Goal: Navigation & Orientation: Find specific page/section

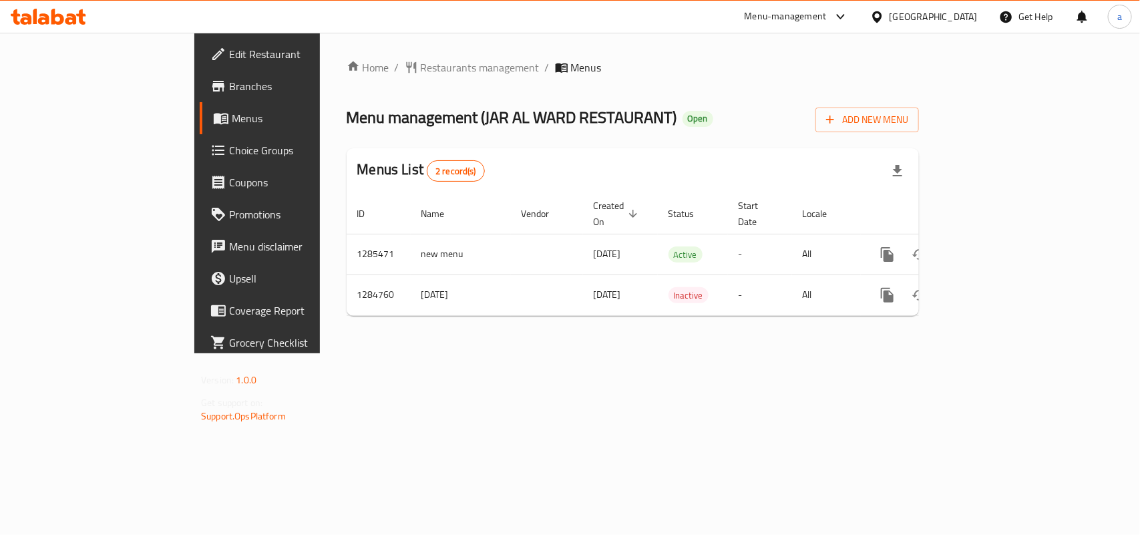
click at [358, 55] on div "Home / Restaurants management / Menus Menu management ( JAR AL WARD RESTAURANT …" at bounding box center [633, 193] width 626 height 321
click at [421, 67] on span "Restaurants management" at bounding box center [480, 67] width 119 height 16
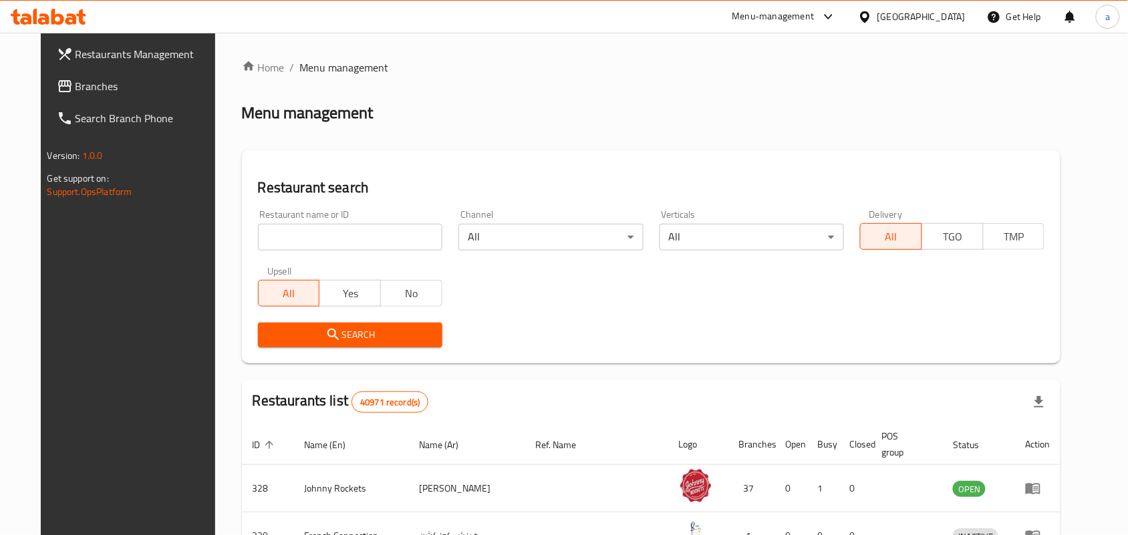
click at [114, 79] on span "Branches" at bounding box center [146, 86] width 143 height 16
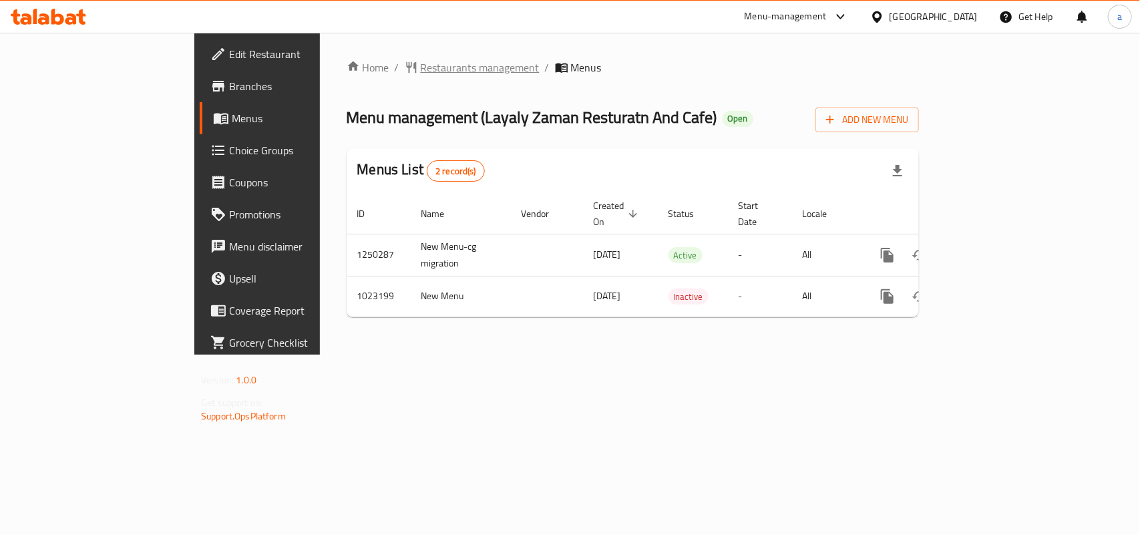
click at [421, 60] on span "Restaurants management" at bounding box center [480, 67] width 119 height 16
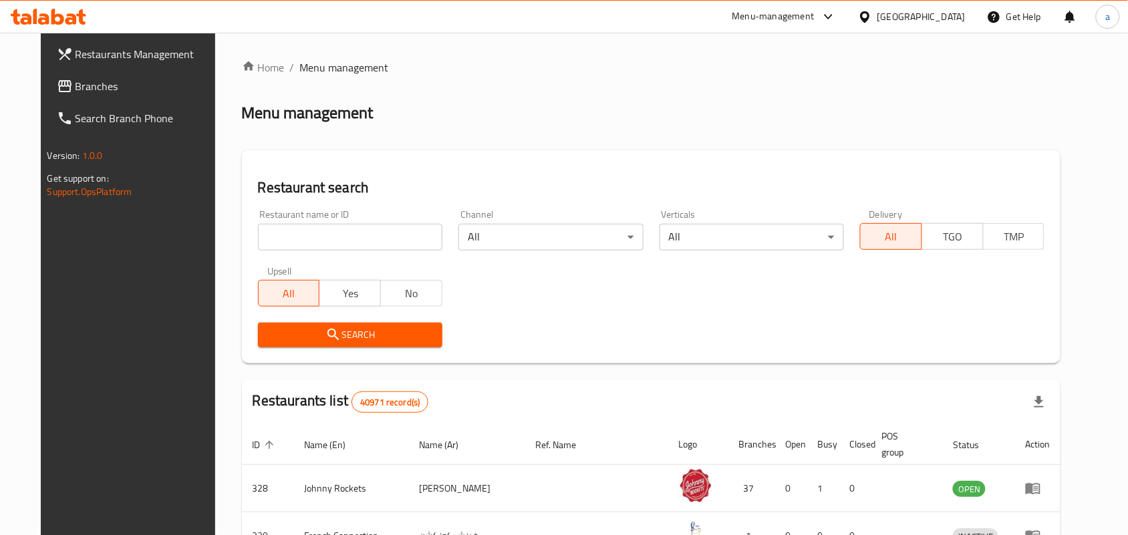
click at [78, 89] on span "Branches" at bounding box center [146, 86] width 143 height 16
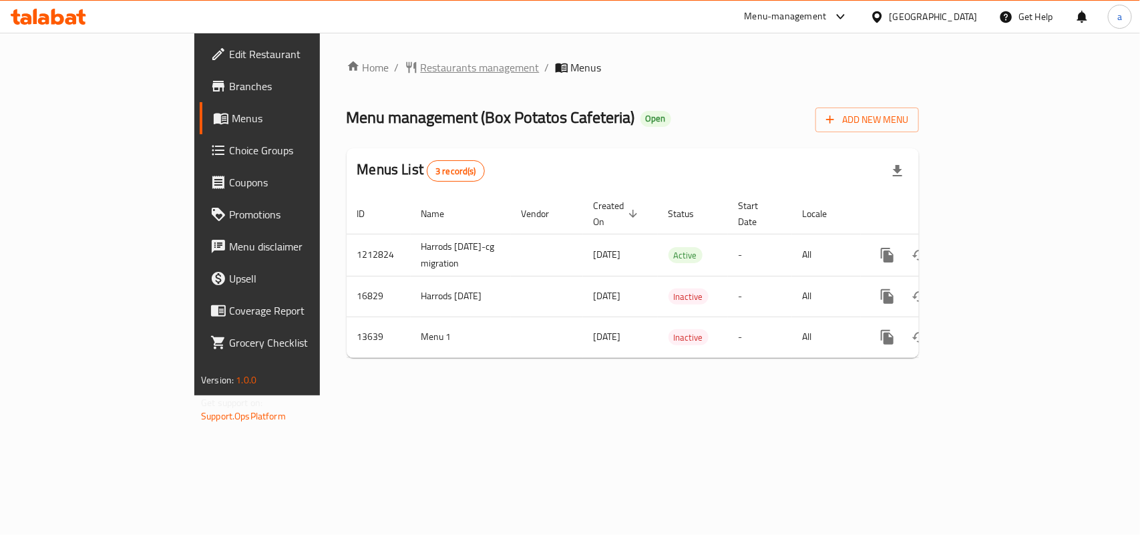
click at [421, 61] on span "Restaurants management" at bounding box center [480, 67] width 119 height 16
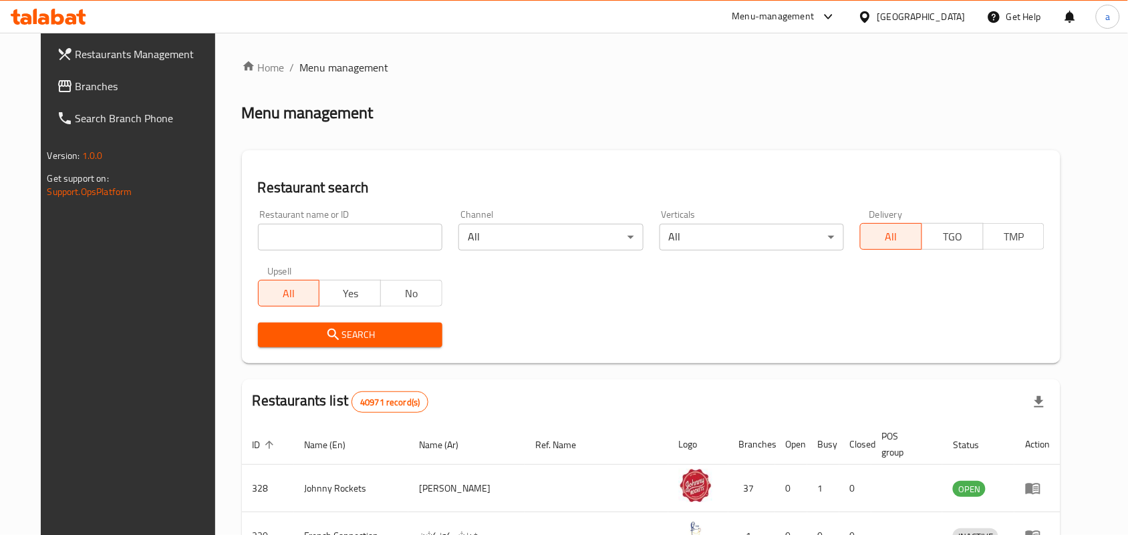
click at [121, 88] on span "Branches" at bounding box center [146, 86] width 143 height 16
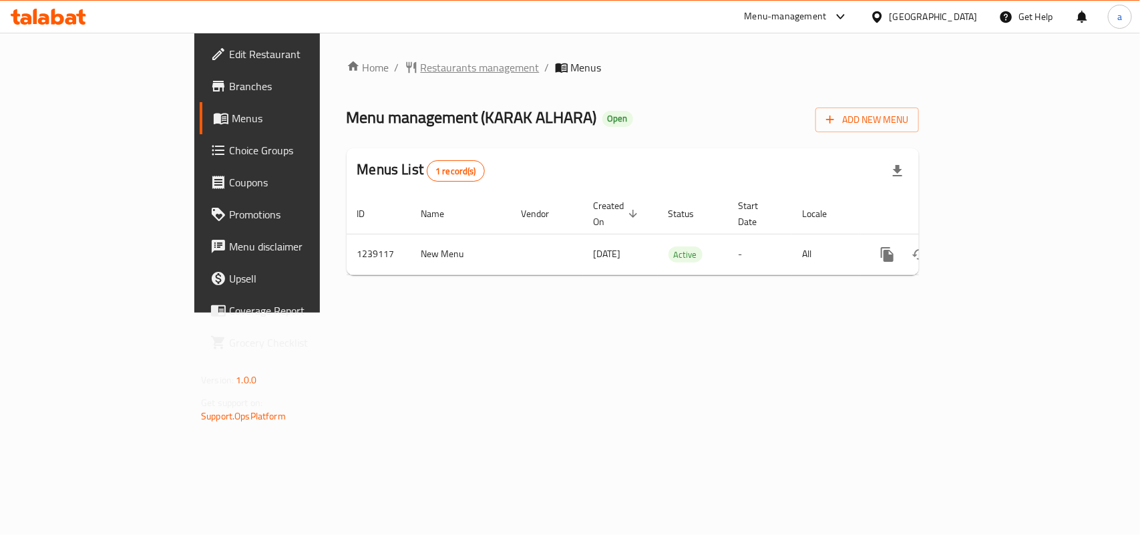
click at [421, 62] on span "Restaurants management" at bounding box center [480, 67] width 119 height 16
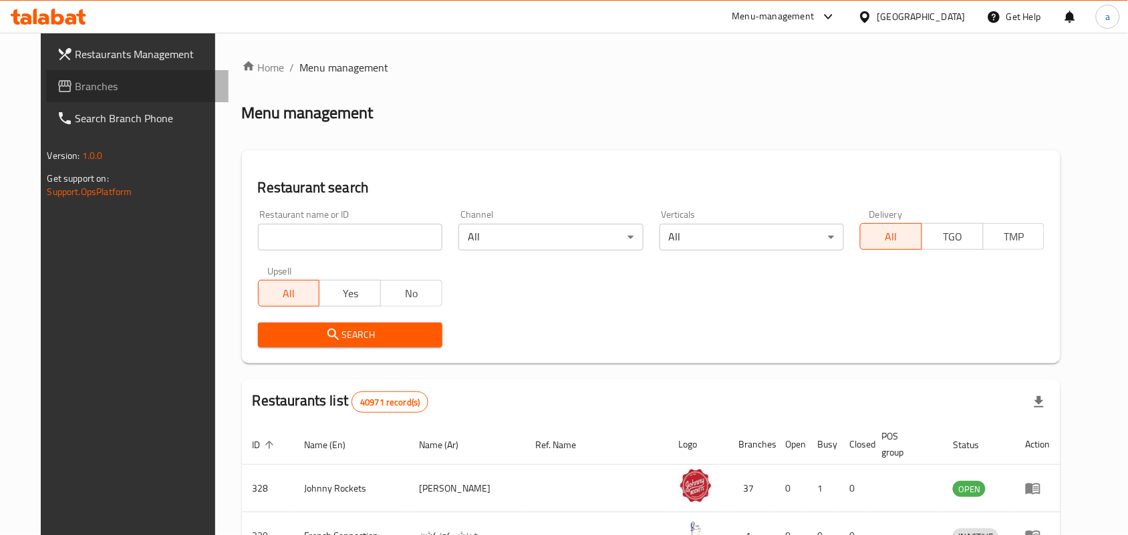
click at [87, 82] on span "Branches" at bounding box center [146, 86] width 143 height 16
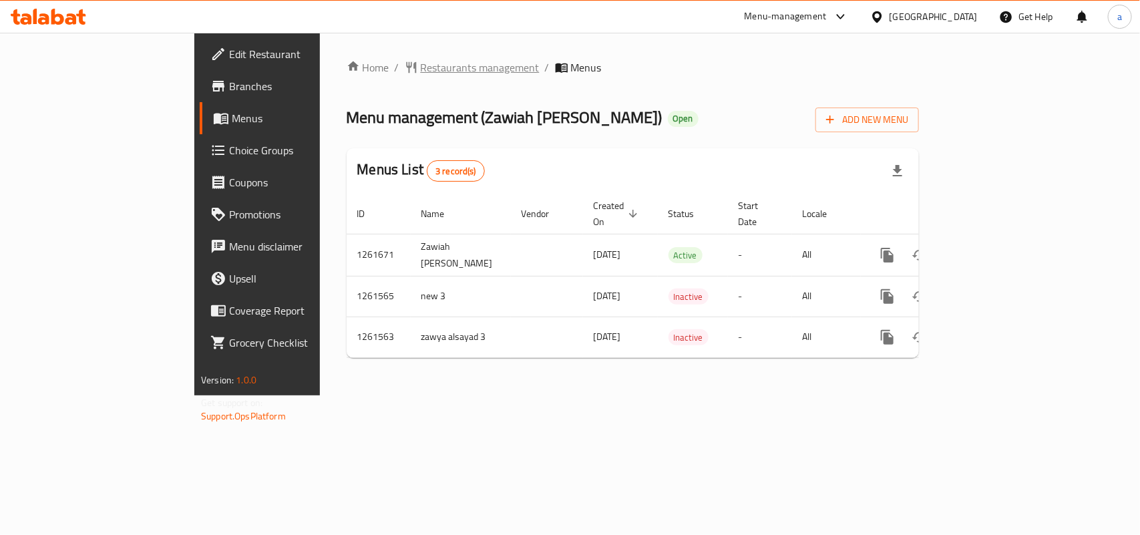
click at [421, 67] on span "Restaurants management" at bounding box center [480, 67] width 119 height 16
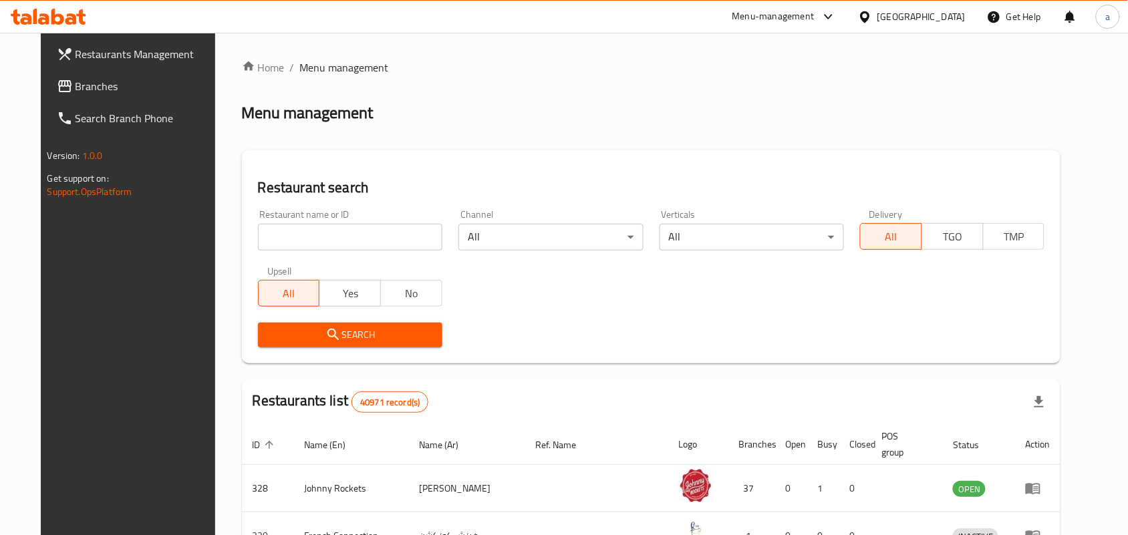
click at [106, 88] on span "Branches" at bounding box center [146, 86] width 143 height 16
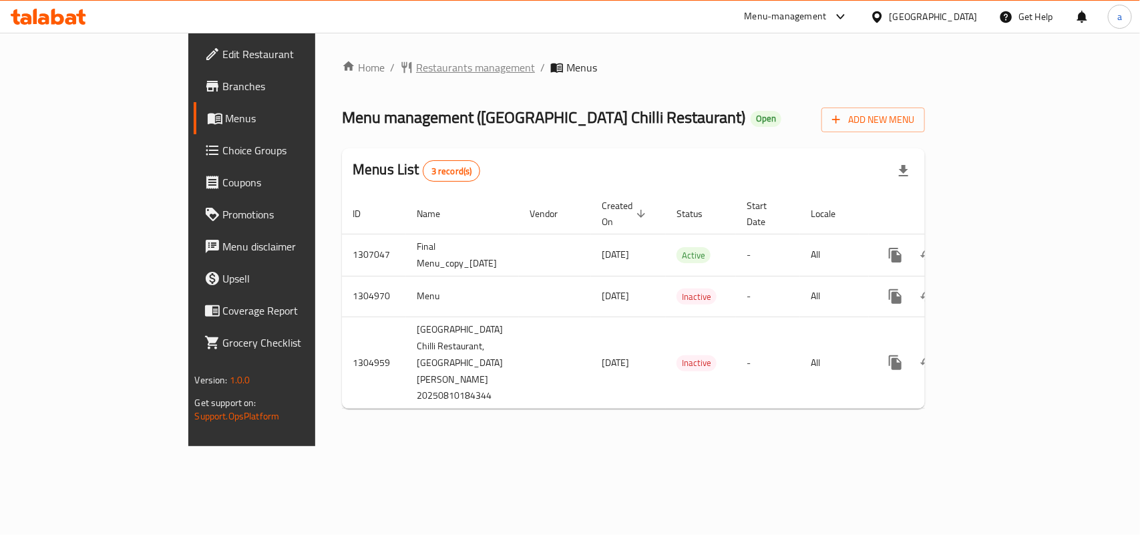
click at [416, 65] on span "Restaurants management" at bounding box center [475, 67] width 119 height 16
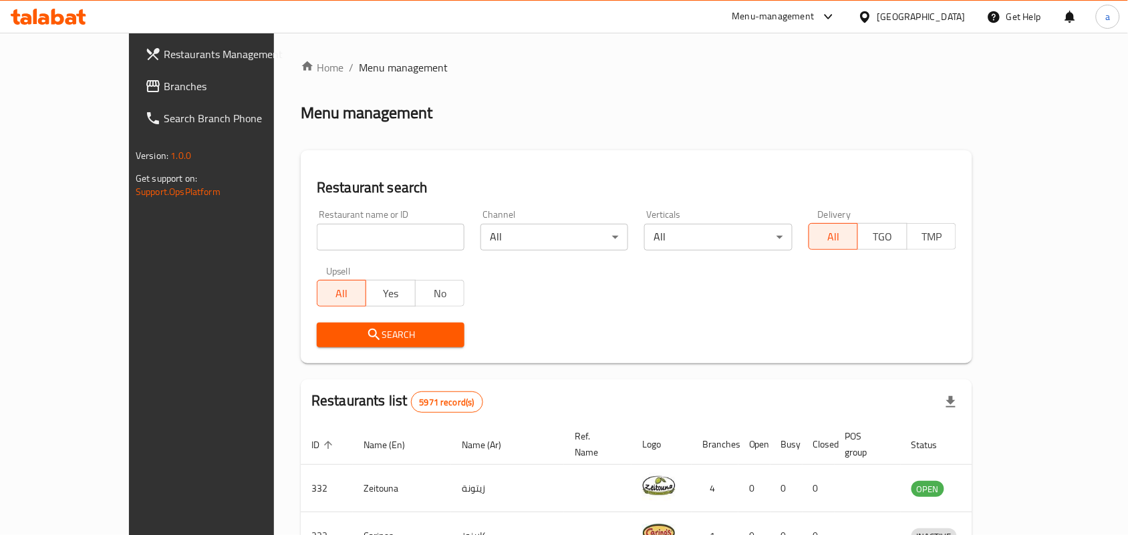
click at [164, 94] on span "Branches" at bounding box center [235, 86] width 143 height 16
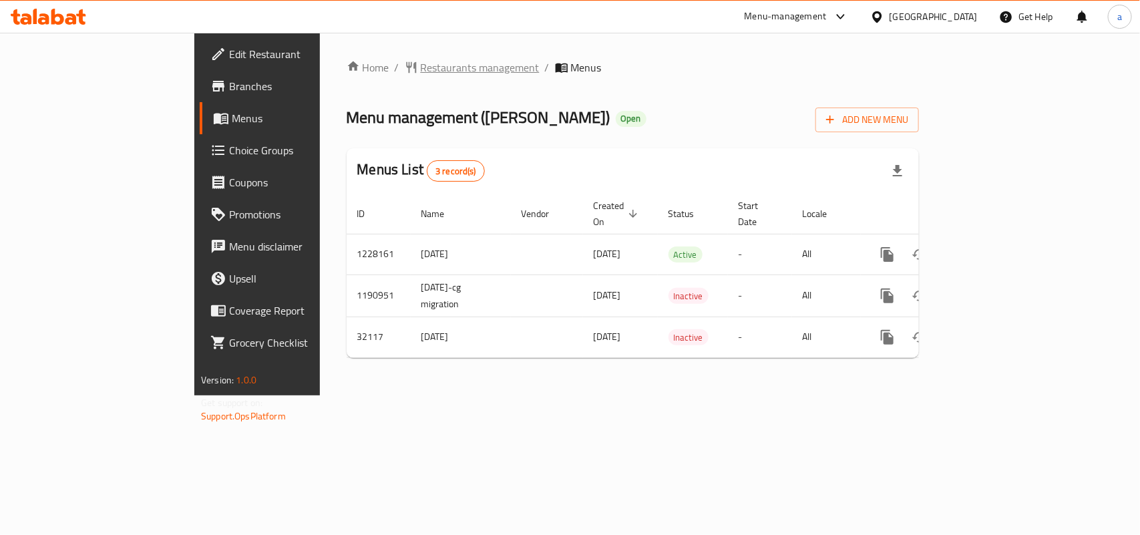
click at [421, 65] on span "Restaurants management" at bounding box center [480, 67] width 119 height 16
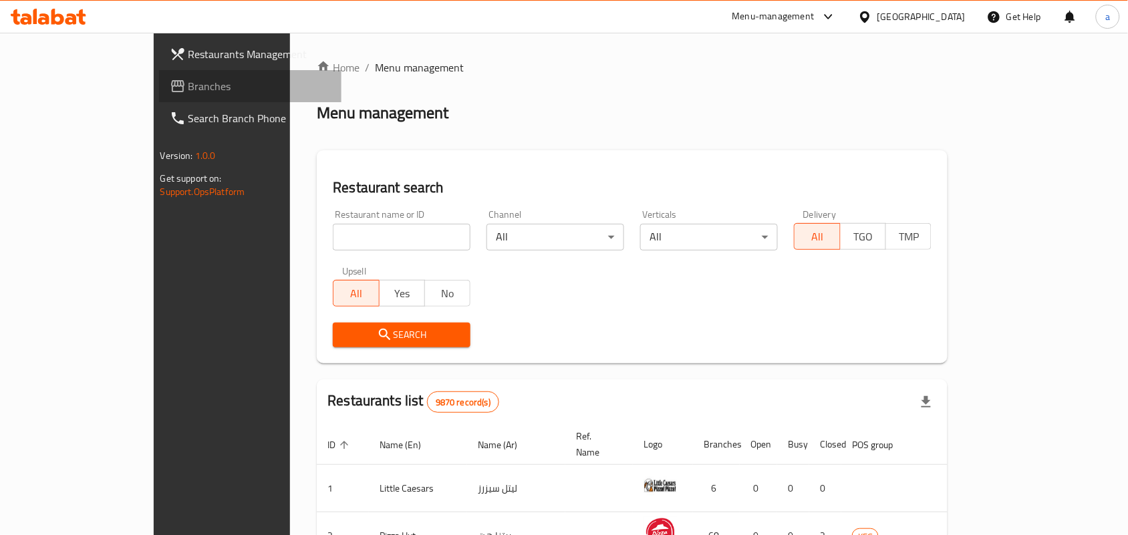
click at [188, 80] on span "Branches" at bounding box center [259, 86] width 143 height 16
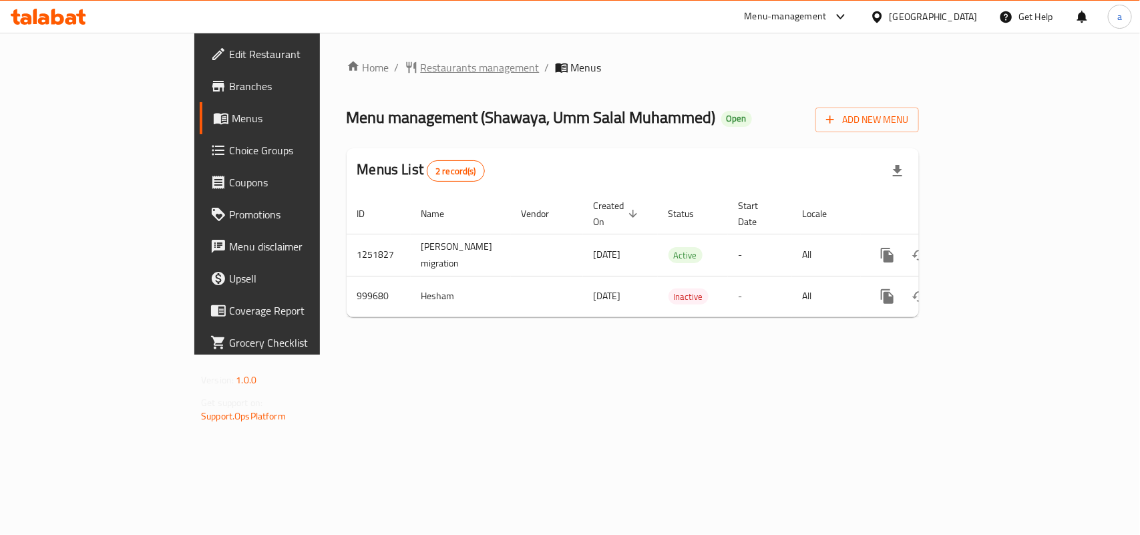
click at [421, 67] on span "Restaurants management" at bounding box center [480, 67] width 119 height 16
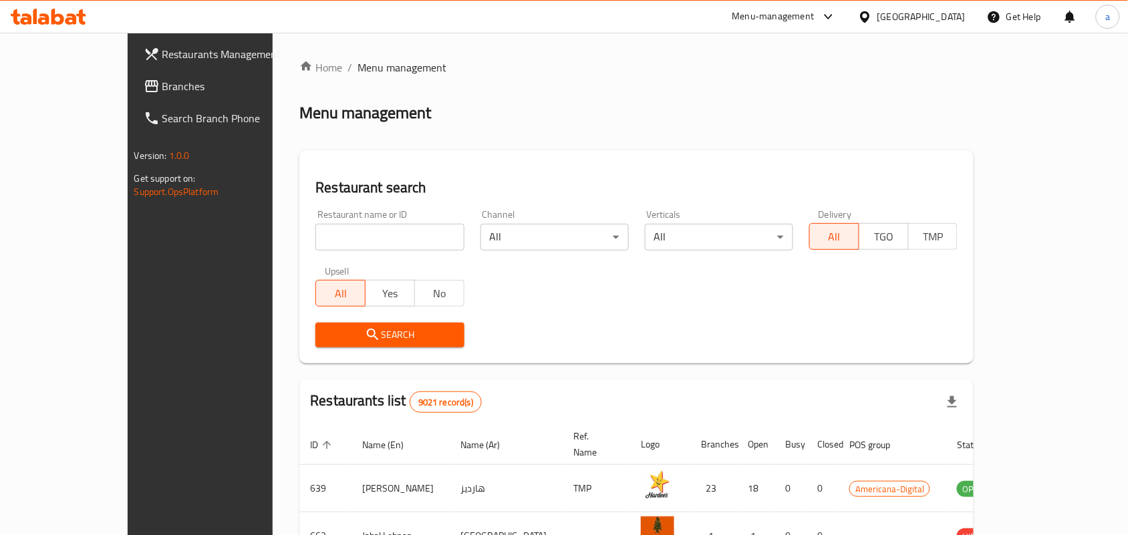
drag, startPoint x: 114, startPoint y: 78, endPoint x: 51, endPoint y: 126, distance: 79.2
click at [162, 78] on span "Branches" at bounding box center [233, 86] width 143 height 16
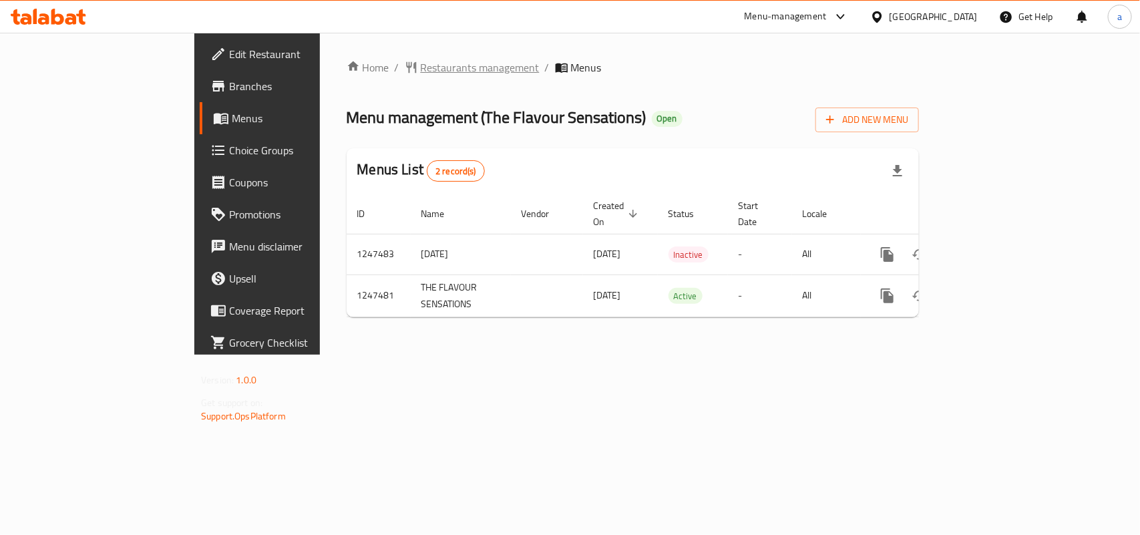
click at [421, 63] on span "Restaurants management" at bounding box center [480, 67] width 119 height 16
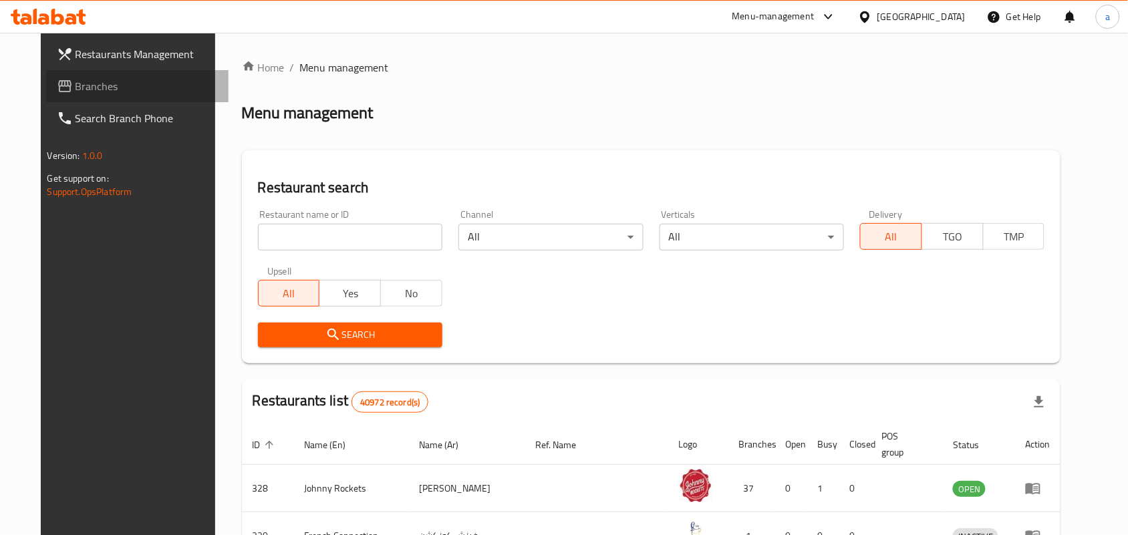
click at [84, 77] on link "Branches" at bounding box center [137, 86] width 183 height 32
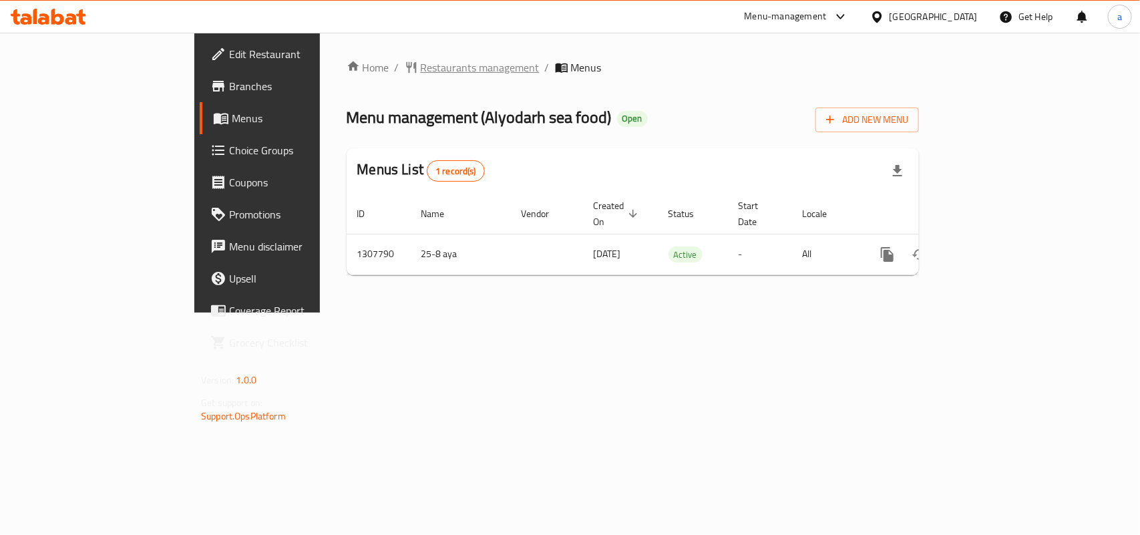
click at [421, 72] on span "Restaurants management" at bounding box center [480, 67] width 119 height 16
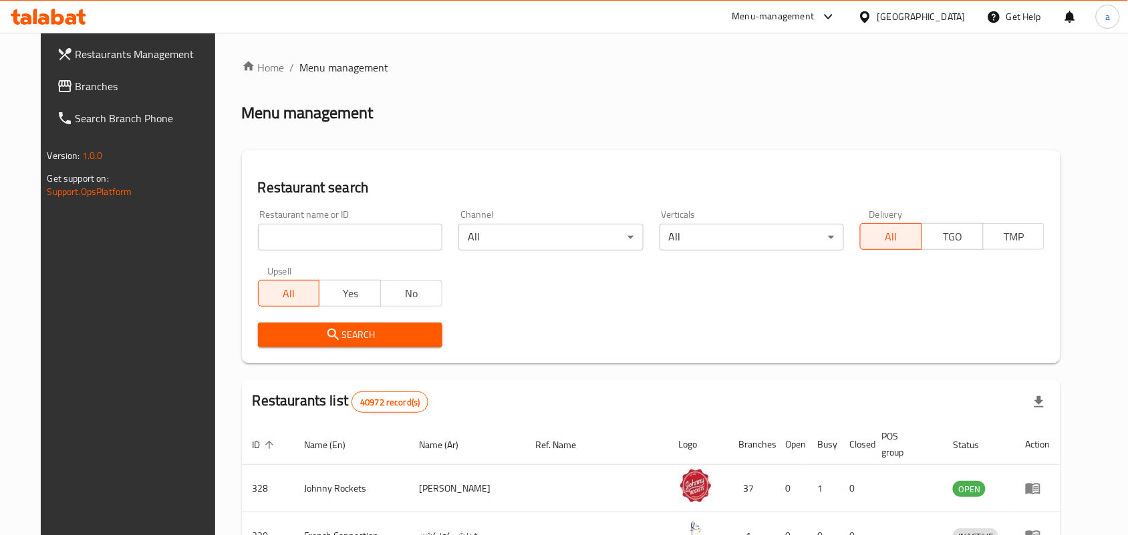
click at [99, 81] on span "Branches" at bounding box center [146, 86] width 143 height 16
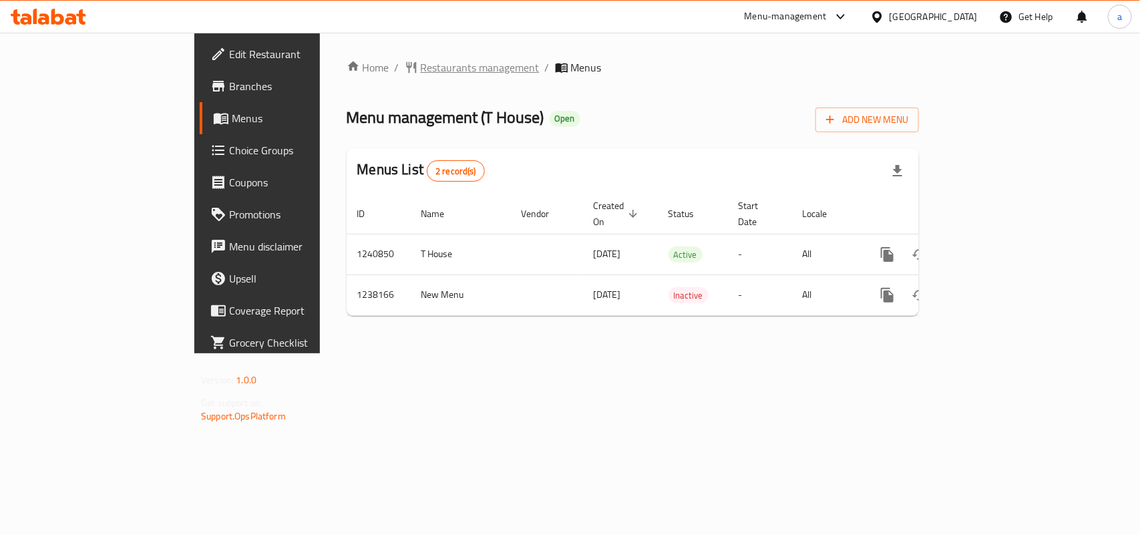
click at [421, 63] on span "Restaurants management" at bounding box center [480, 67] width 119 height 16
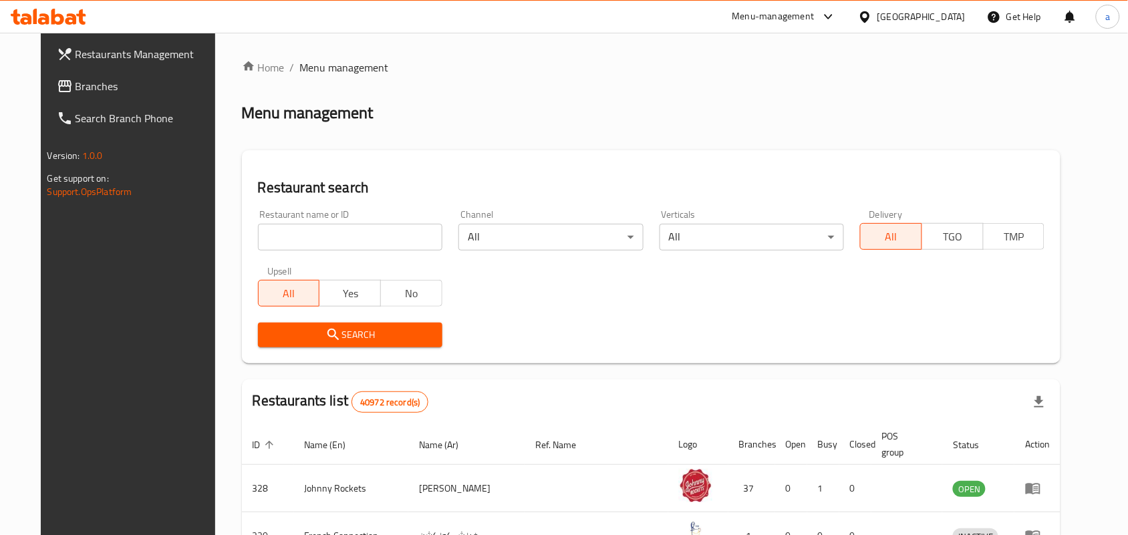
click at [68, 75] on link "Branches" at bounding box center [137, 86] width 183 height 32
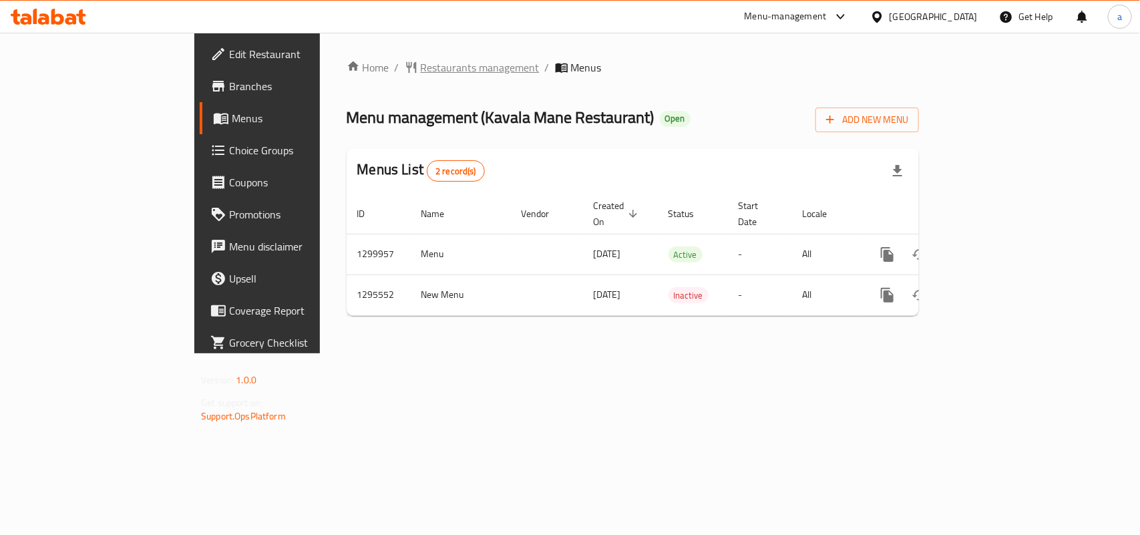
click at [421, 65] on span "Restaurants management" at bounding box center [480, 67] width 119 height 16
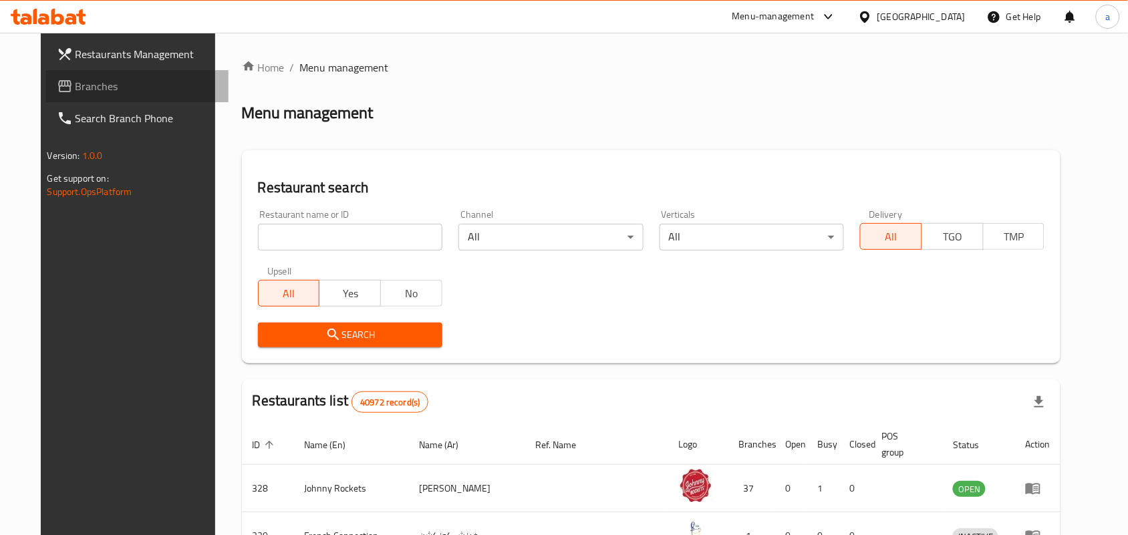
click at [75, 90] on span "Branches" at bounding box center [146, 86] width 143 height 16
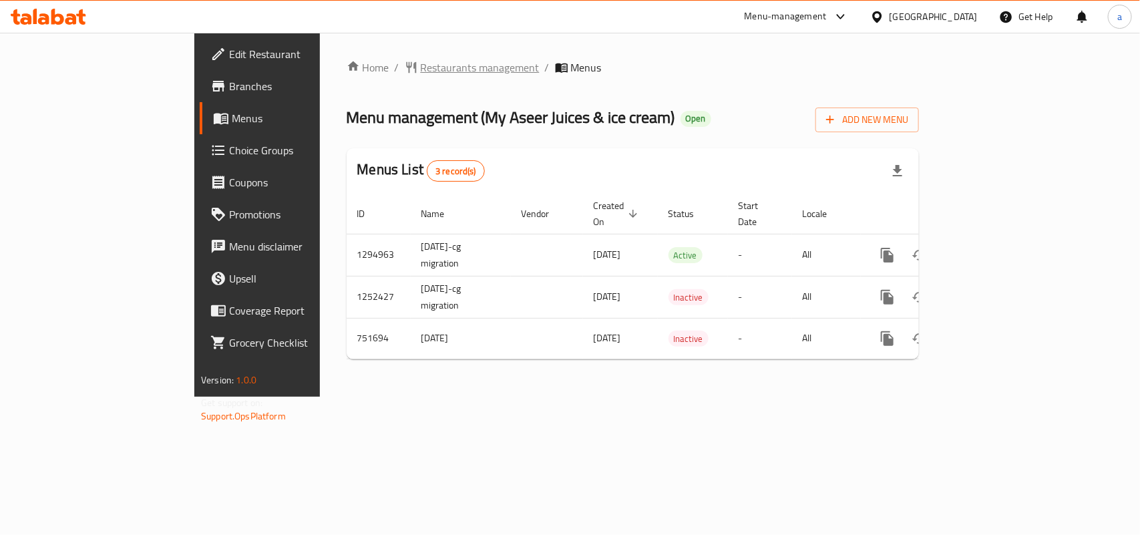
click at [421, 65] on span "Restaurants management" at bounding box center [480, 67] width 119 height 16
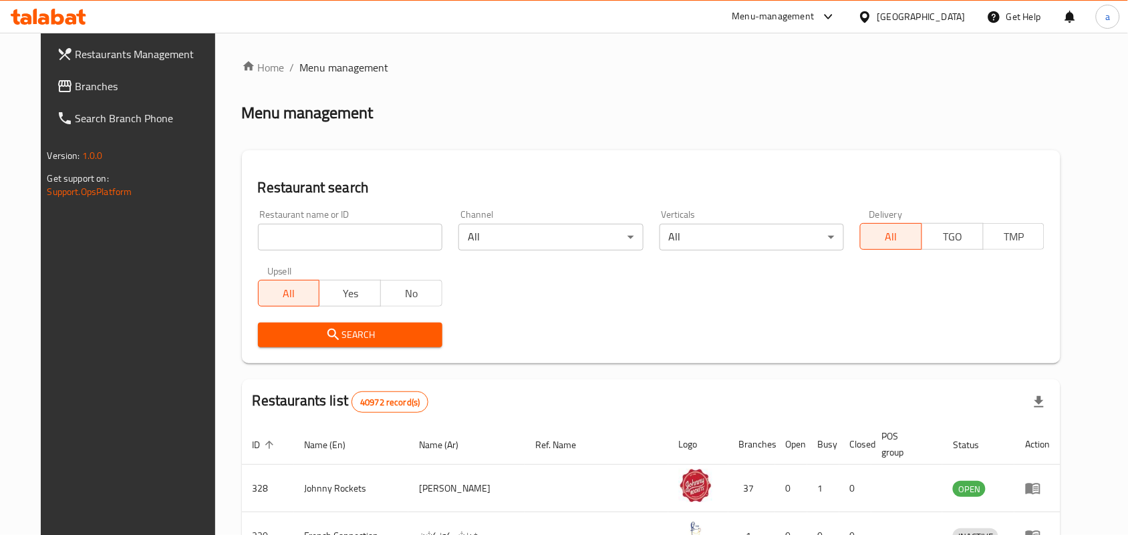
click at [278, 232] on input "search" at bounding box center [350, 237] width 184 height 27
paste input "649165"
type input "649165"
click button "Search" at bounding box center [350, 335] width 184 height 25
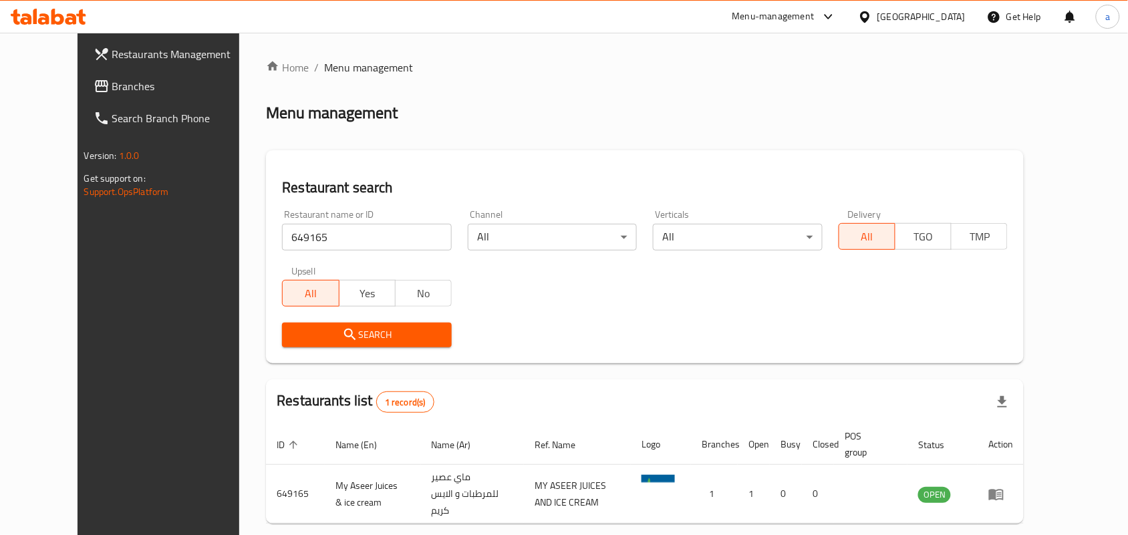
click at [500, 114] on div "Menu management" at bounding box center [645, 112] width 758 height 21
click at [112, 84] on span "Branches" at bounding box center [183, 86] width 143 height 16
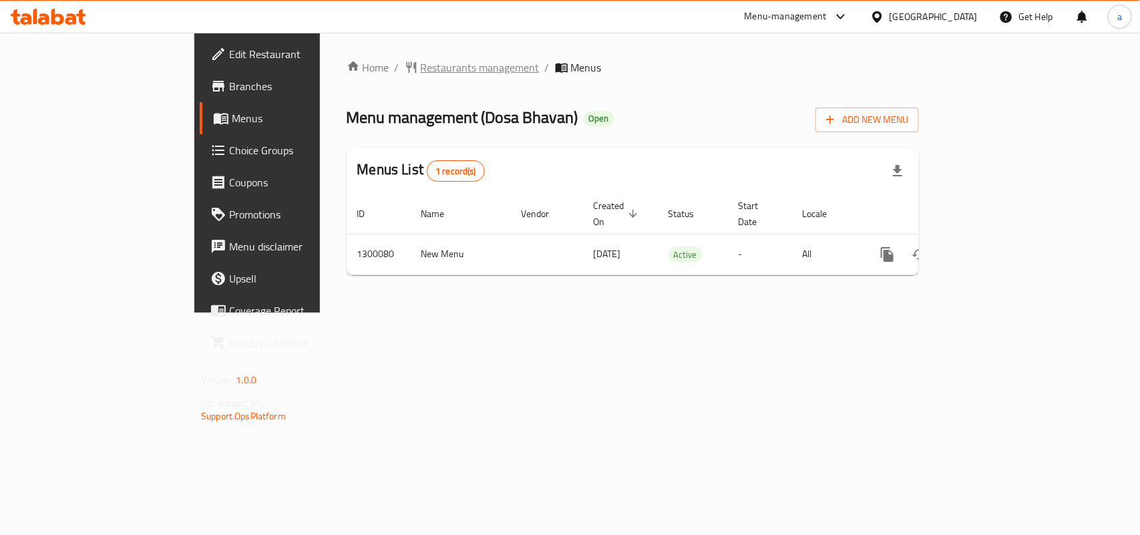
click at [421, 61] on span "Restaurants management" at bounding box center [480, 67] width 119 height 16
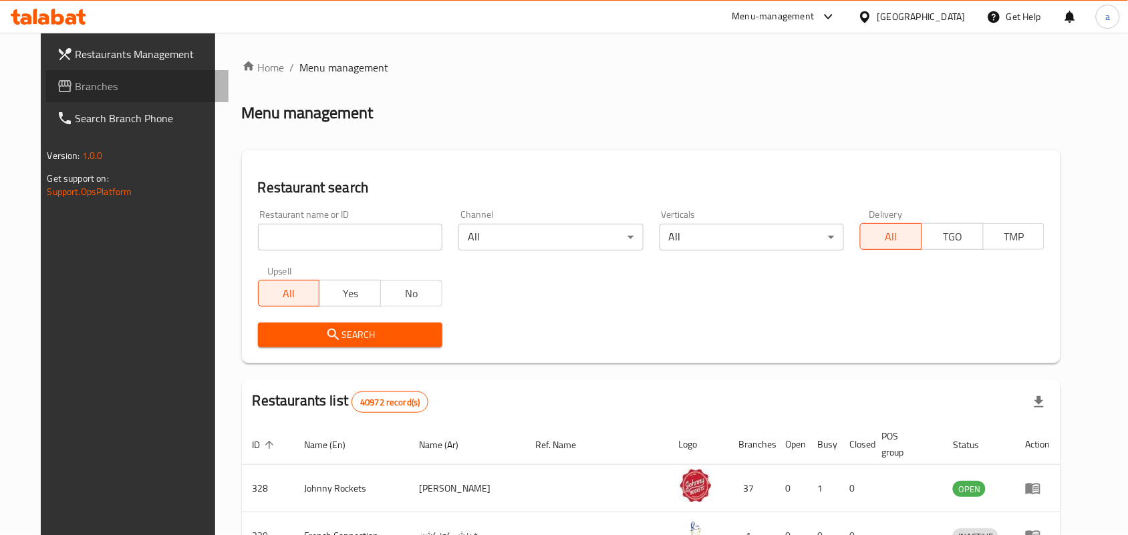
click at [106, 78] on span "Branches" at bounding box center [146, 86] width 143 height 16
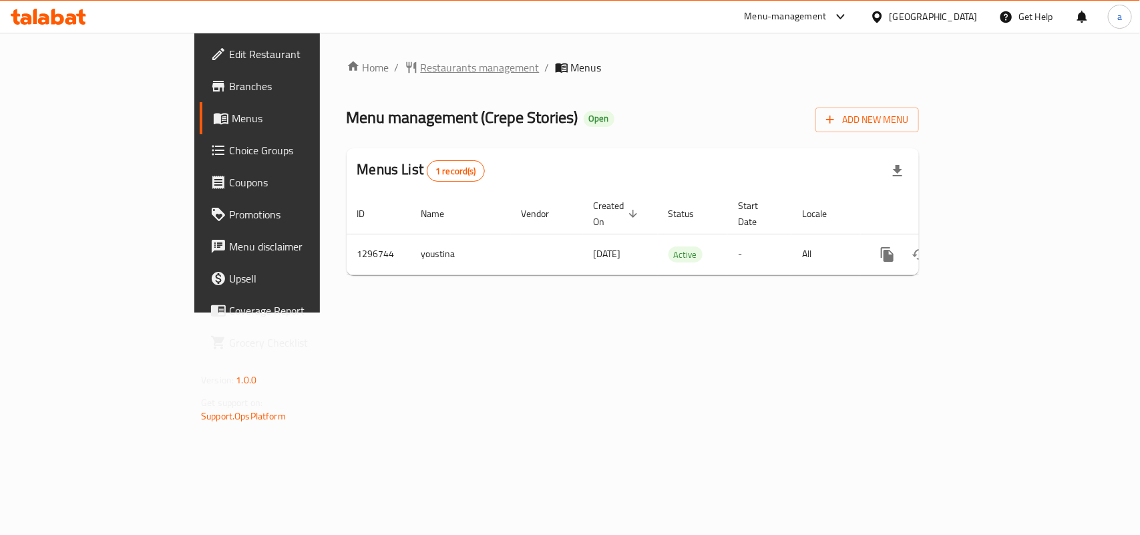
click at [421, 71] on span "Restaurants management" at bounding box center [480, 67] width 119 height 16
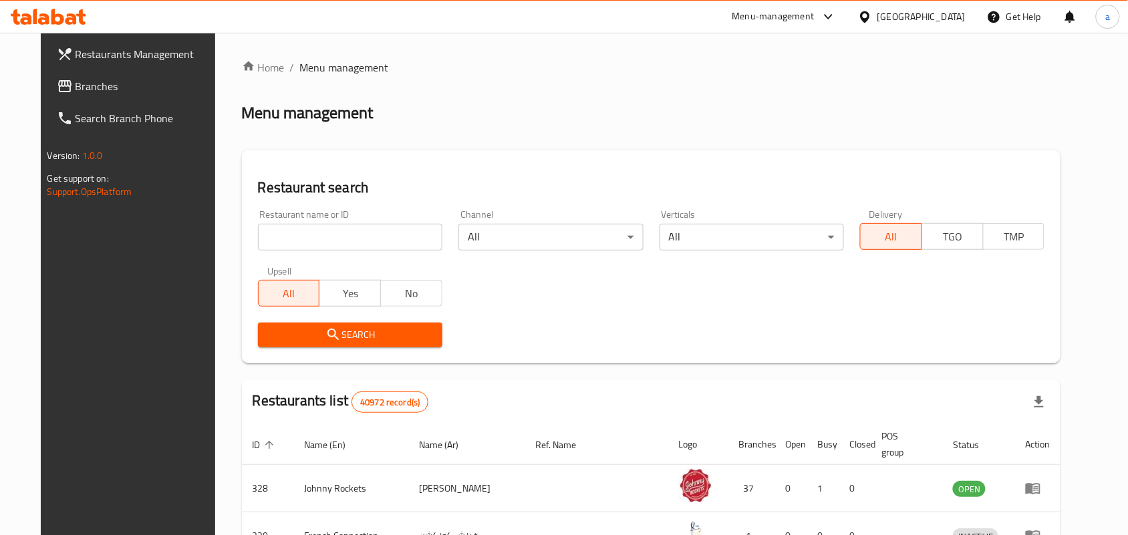
click at [84, 94] on span "Branches" at bounding box center [146, 86] width 143 height 16
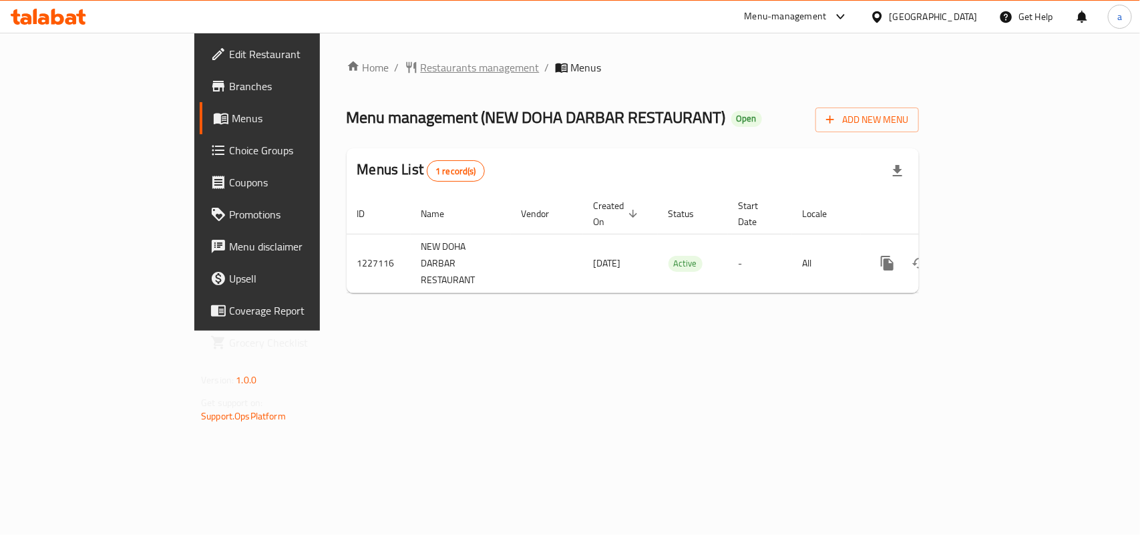
click at [421, 63] on span "Restaurants management" at bounding box center [480, 67] width 119 height 16
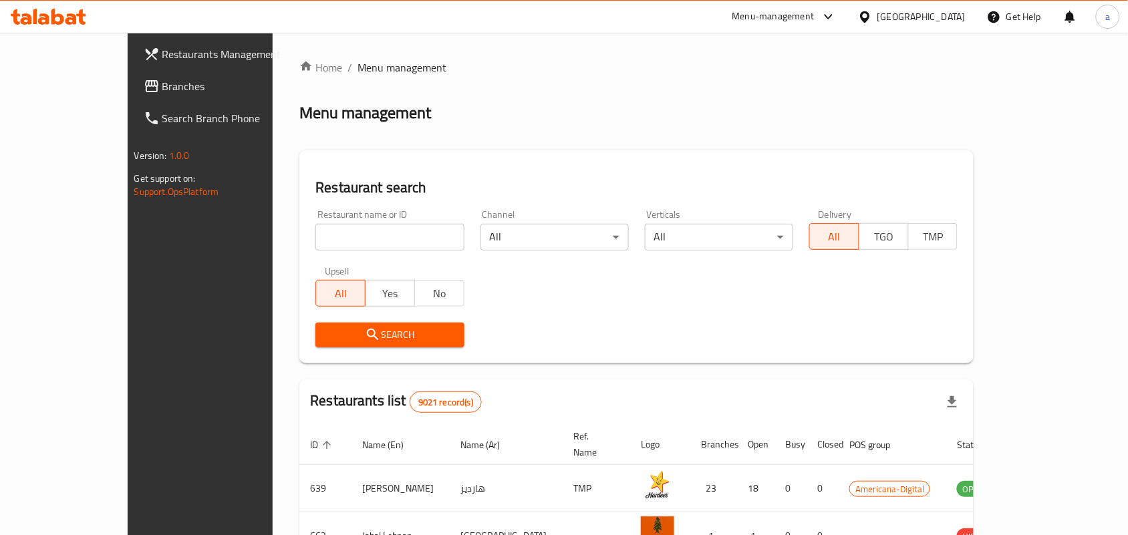
click at [162, 89] on span "Branches" at bounding box center [233, 86] width 143 height 16
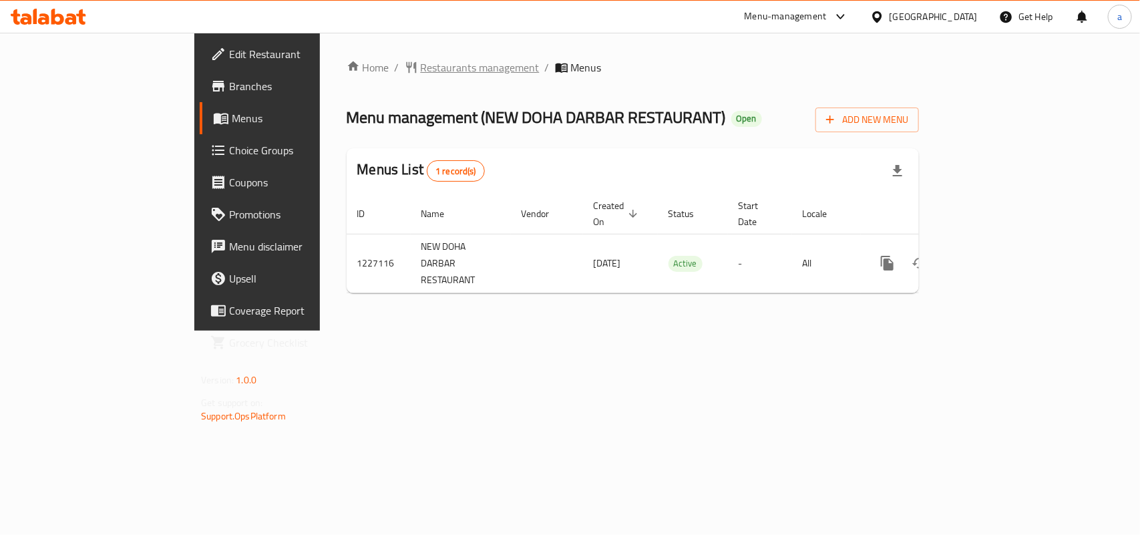
click at [421, 67] on span "Restaurants management" at bounding box center [480, 67] width 119 height 16
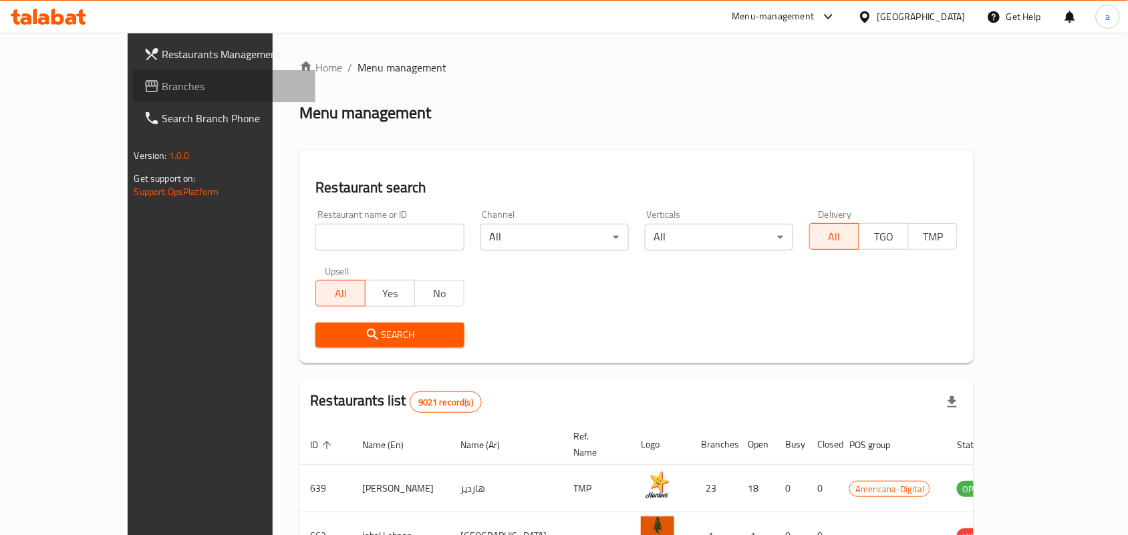
click at [162, 86] on span "Branches" at bounding box center [233, 86] width 143 height 16
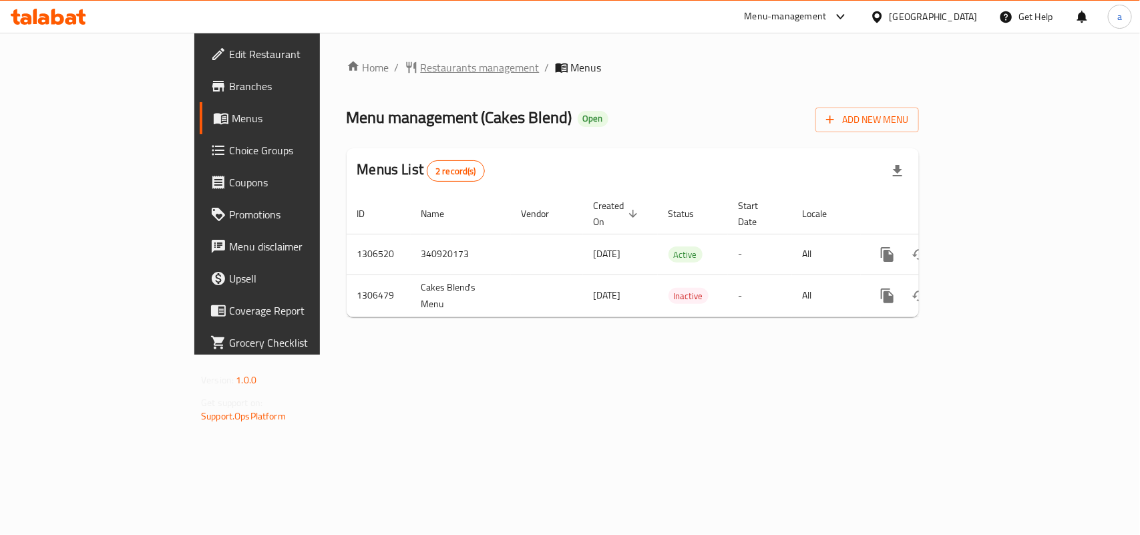
click at [421, 61] on span "Restaurants management" at bounding box center [480, 67] width 119 height 16
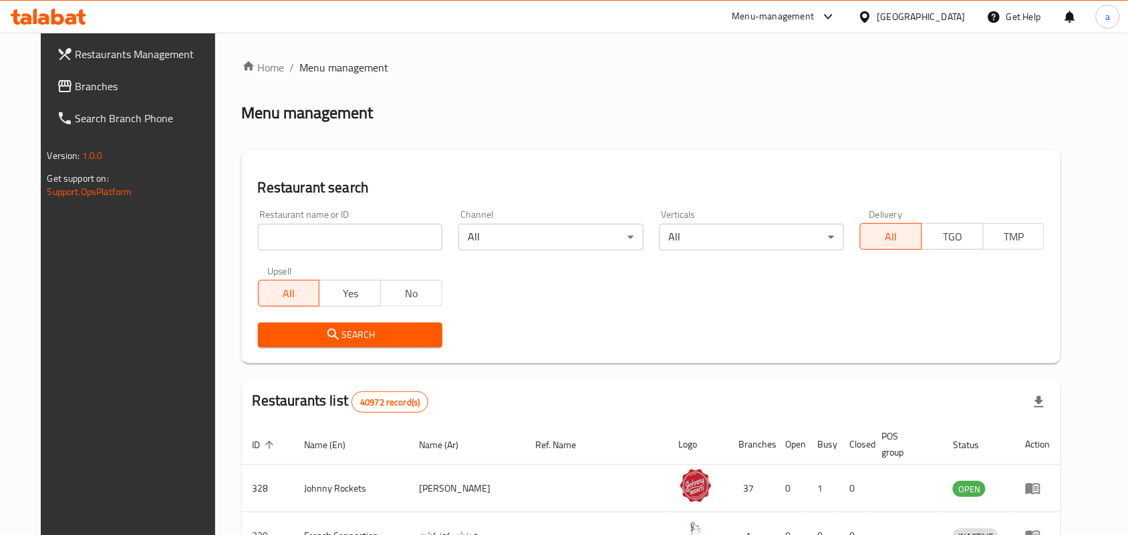
click at [82, 75] on link "Branches" at bounding box center [137, 86] width 183 height 32
